Goal: Information Seeking & Learning: Learn about a topic

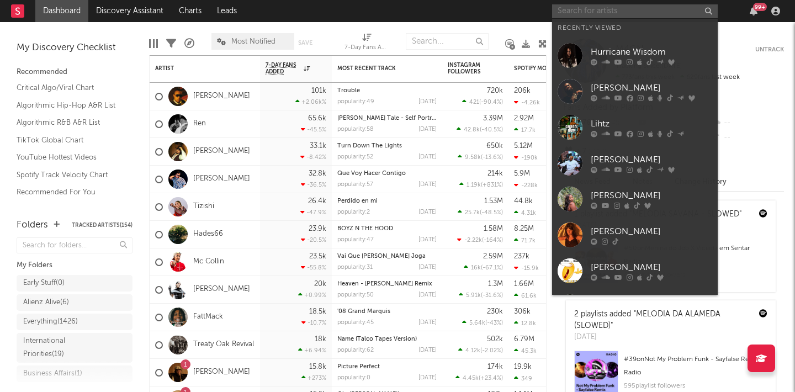
click at [591, 12] on input "text" at bounding box center [635, 11] width 166 height 14
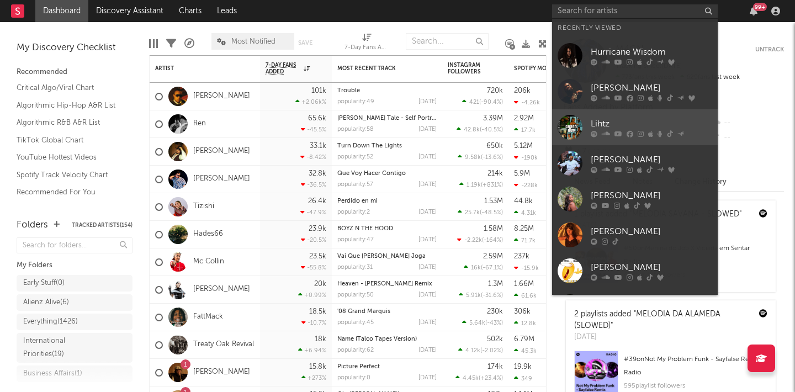
click at [590, 123] on link "Lihtz" at bounding box center [635, 127] width 166 height 36
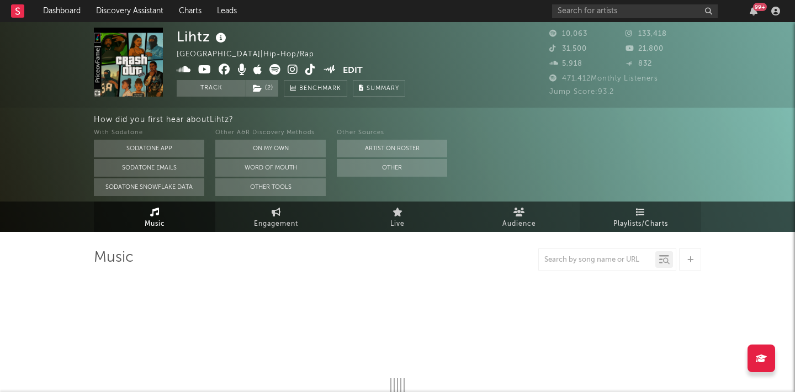
click at [642, 214] on icon at bounding box center [640, 211] width 9 height 9
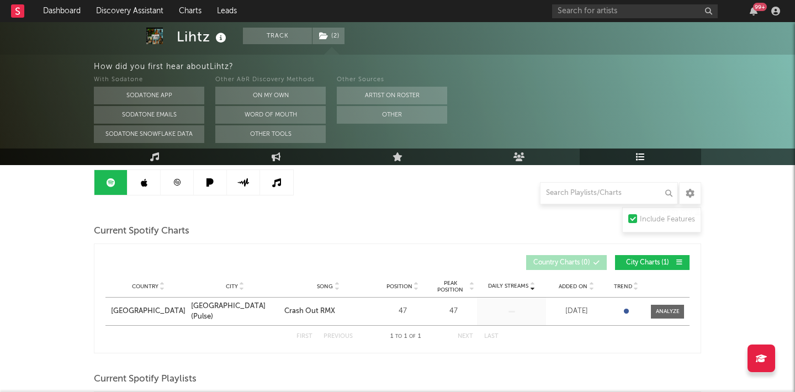
scroll to position [111, 0]
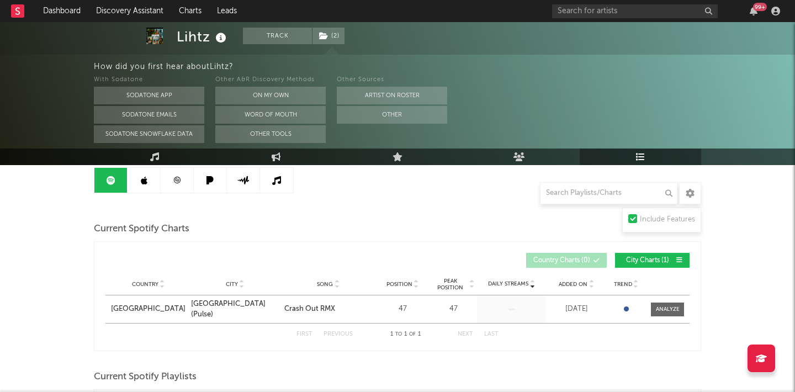
click at [178, 185] on link at bounding box center [177, 180] width 33 height 25
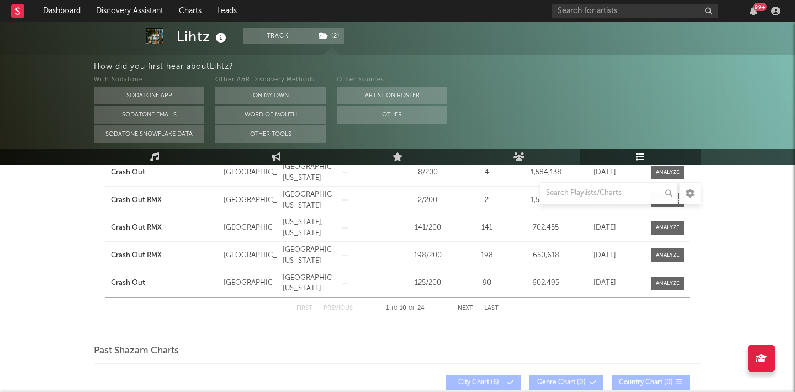
scroll to position [391, 0]
click at [464, 306] on button "Next" at bounding box center [464, 308] width 15 height 6
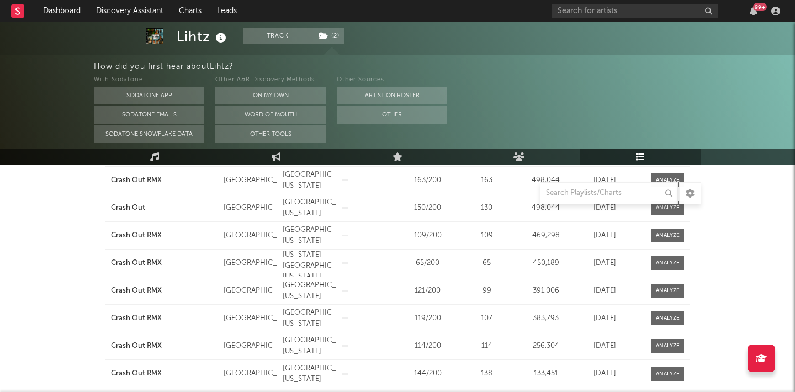
scroll to position [340, 0]
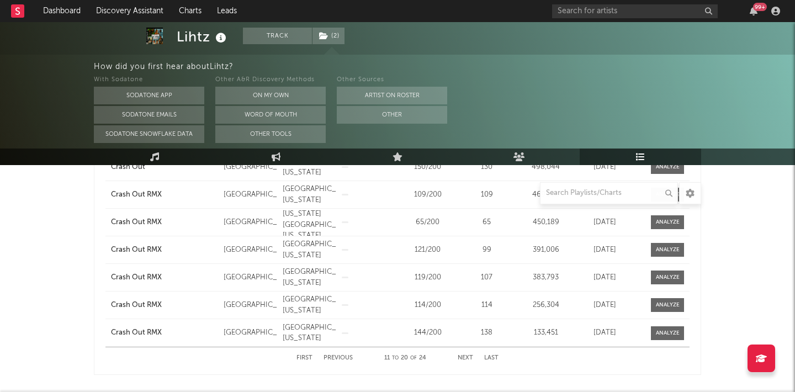
click at [460, 360] on button "Next" at bounding box center [464, 358] width 15 height 6
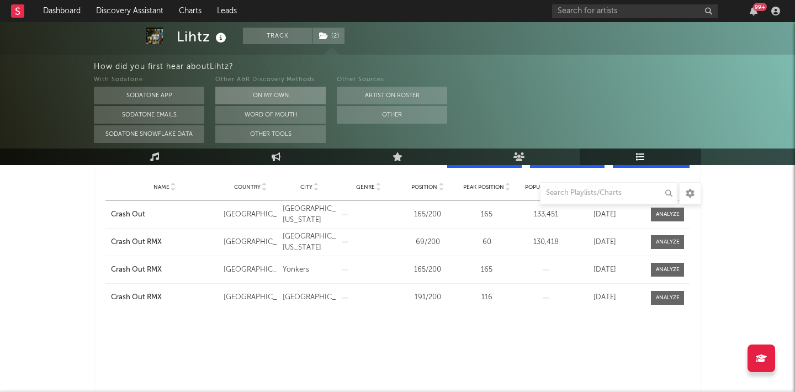
scroll to position [197, 0]
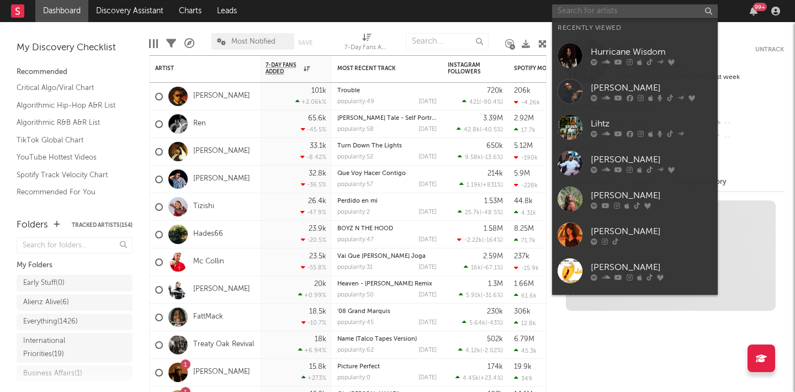
click at [624, 8] on input "text" at bounding box center [635, 11] width 166 height 14
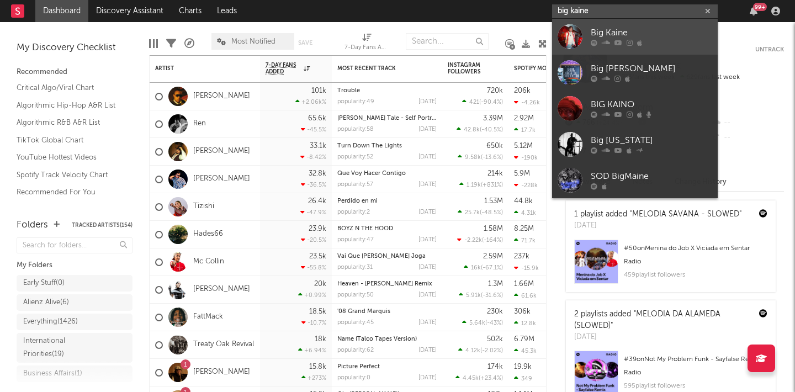
type input "big kaine"
click at [619, 33] on div "Big Kaine" at bounding box center [650, 32] width 121 height 13
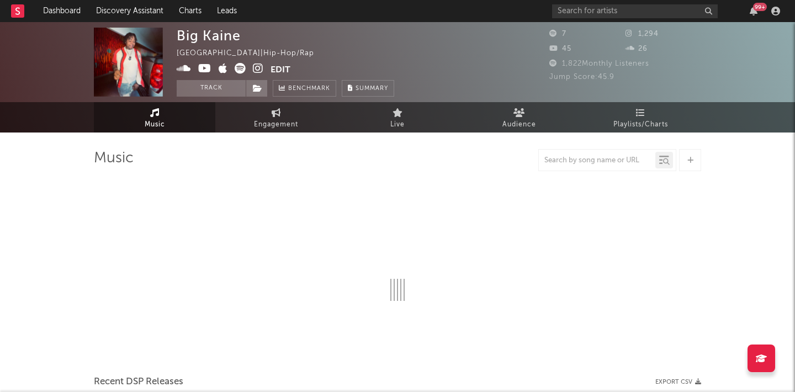
select select "1w"
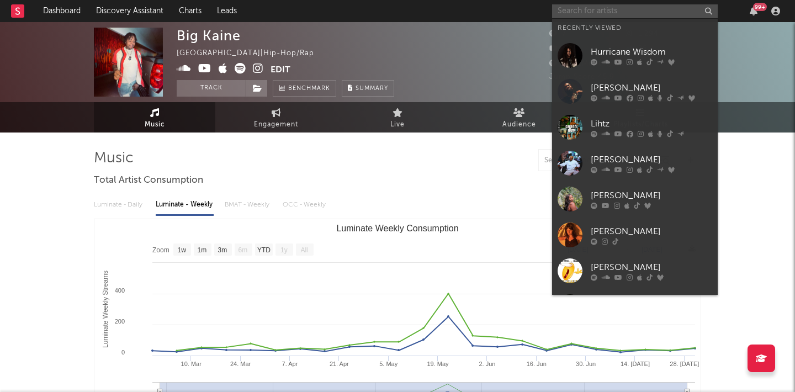
click at [637, 7] on input "text" at bounding box center [635, 11] width 166 height 14
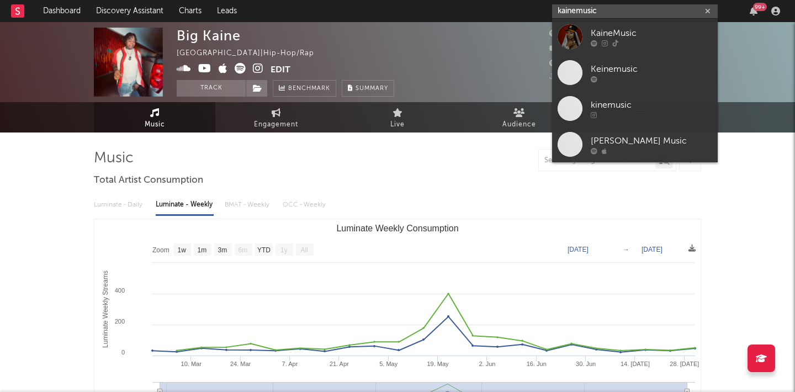
type input "kainemusic"
click at [627, 40] on div at bounding box center [650, 43] width 121 height 7
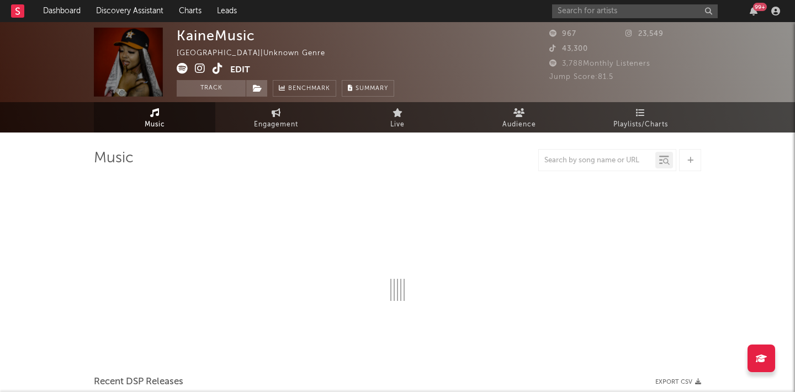
select select "1w"
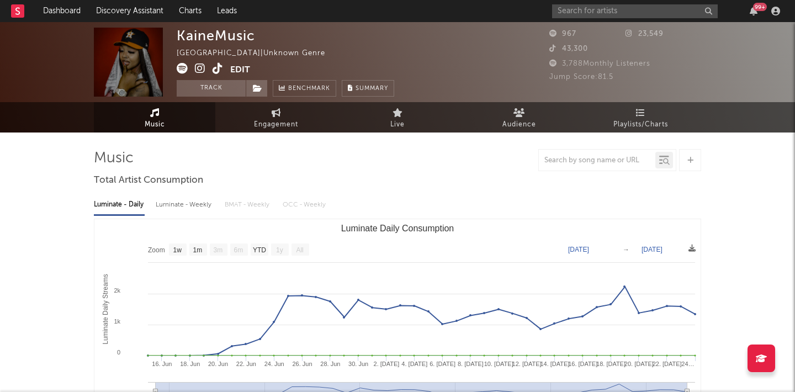
click at [195, 70] on icon at bounding box center [200, 68] width 10 height 11
click at [195, 68] on icon at bounding box center [200, 68] width 10 height 11
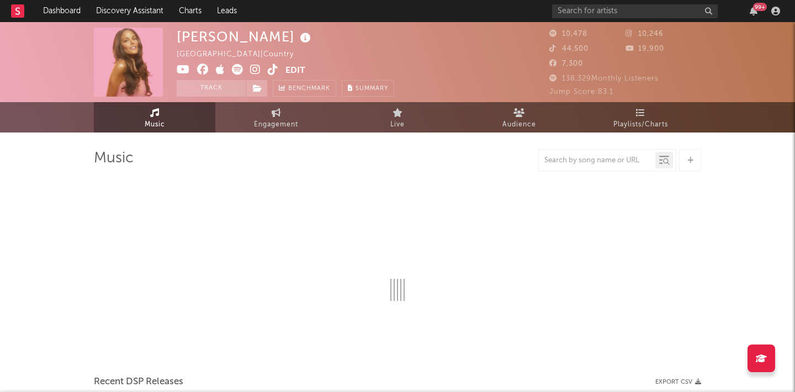
select select "6m"
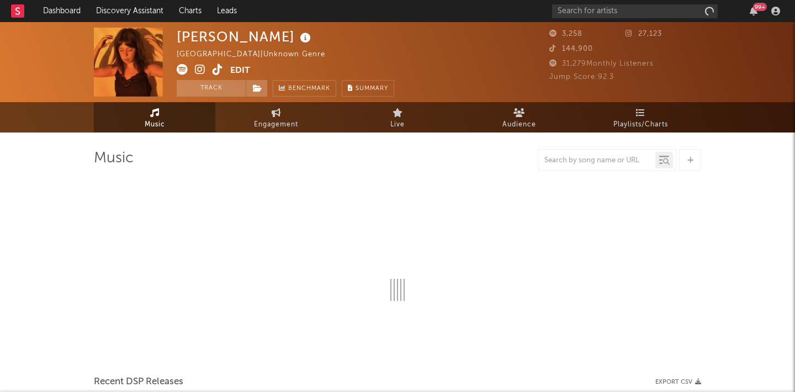
select select "1w"
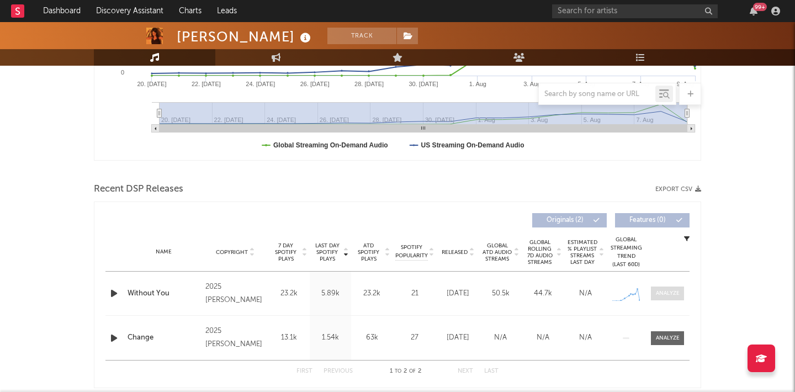
click at [678, 289] on div at bounding box center [668, 293] width 24 height 8
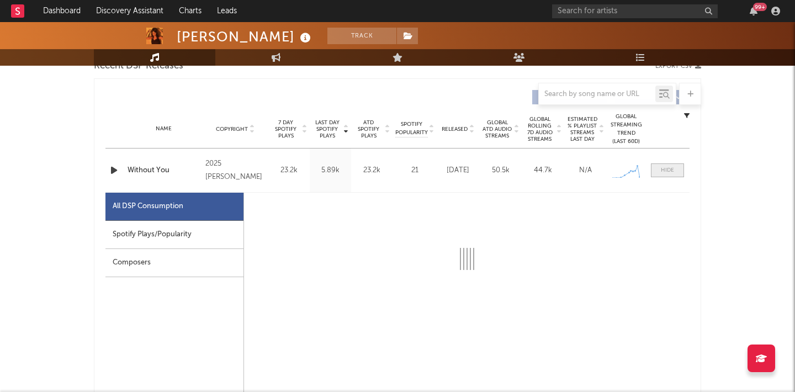
select select "1w"
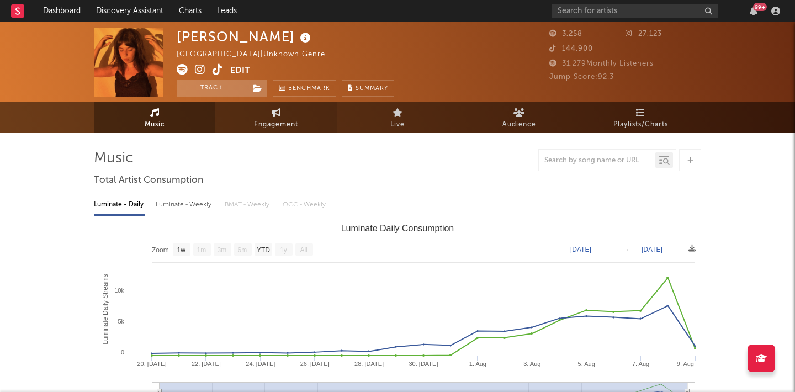
click at [243, 114] on link "Engagement" at bounding box center [275, 117] width 121 height 30
select select "1w"
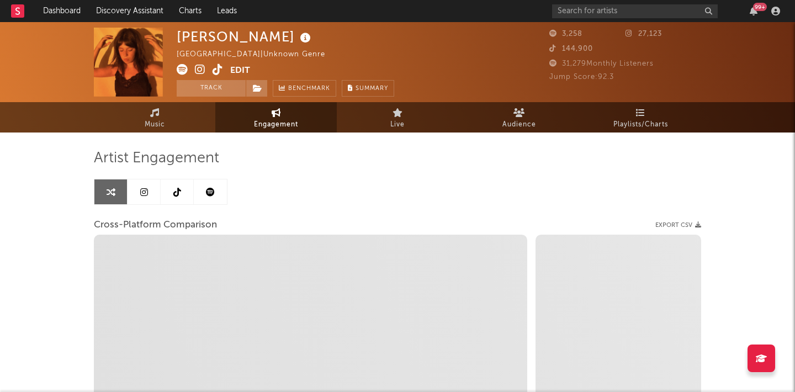
select select "1m"
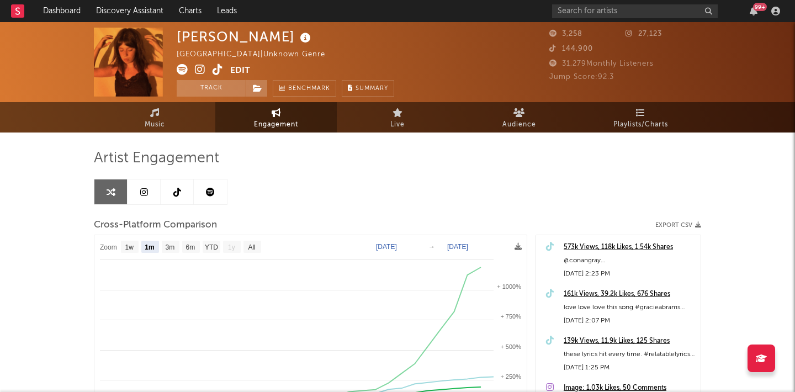
click at [220, 68] on icon at bounding box center [217, 69] width 10 height 11
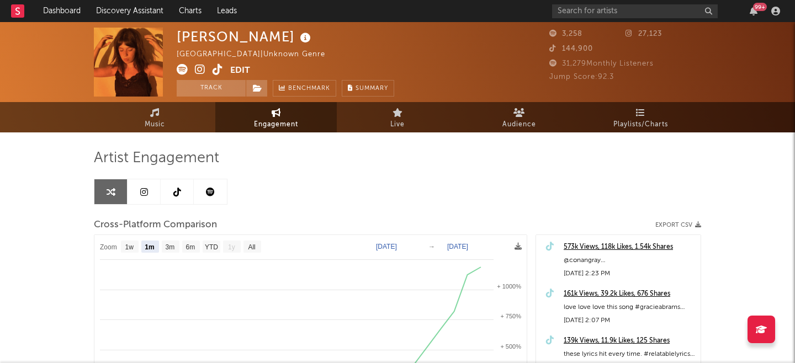
click at [214, 65] on icon at bounding box center [217, 69] width 10 height 11
